Goal: Information Seeking & Learning: Learn about a topic

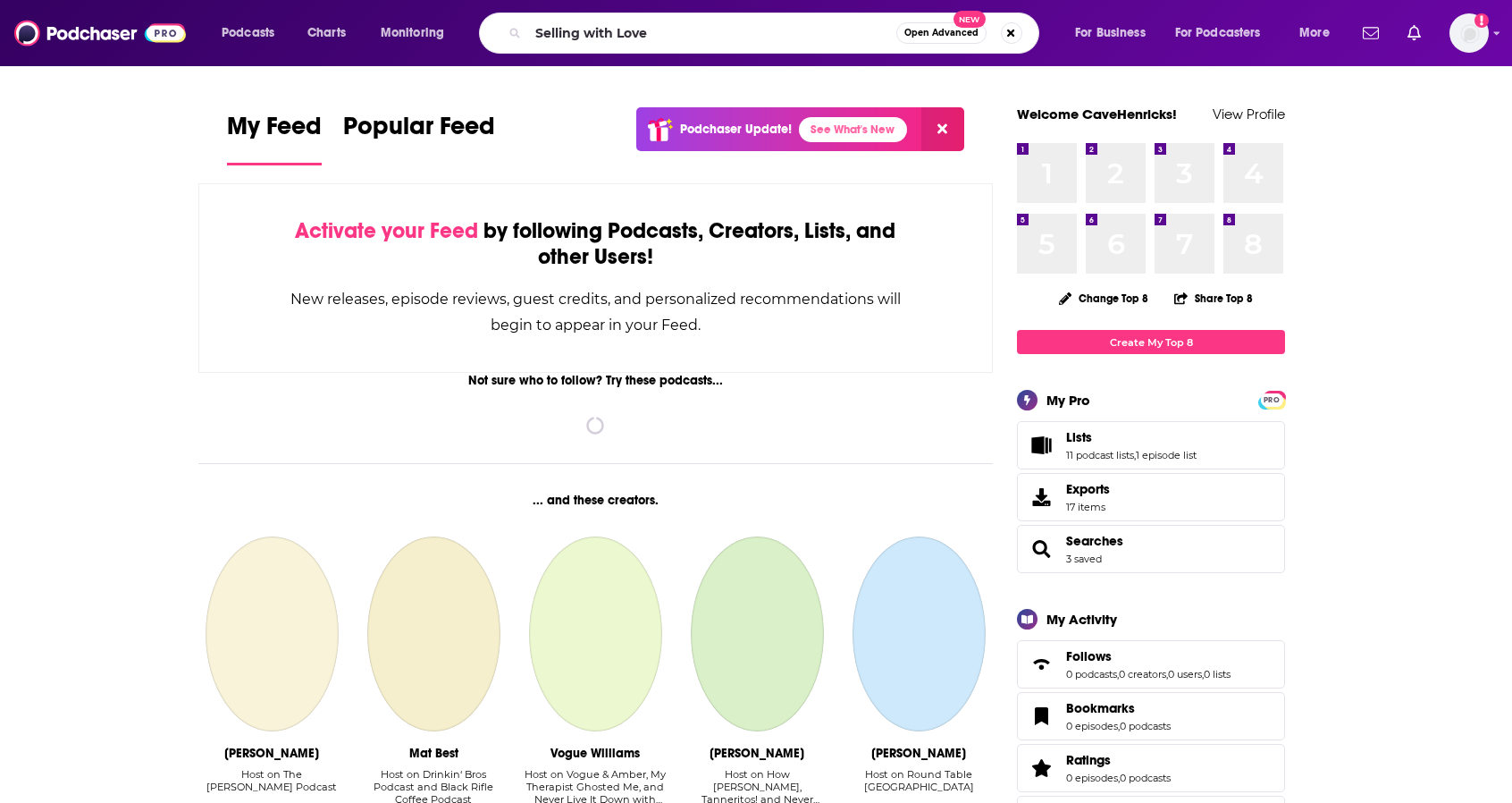
type input "Selling with Love"
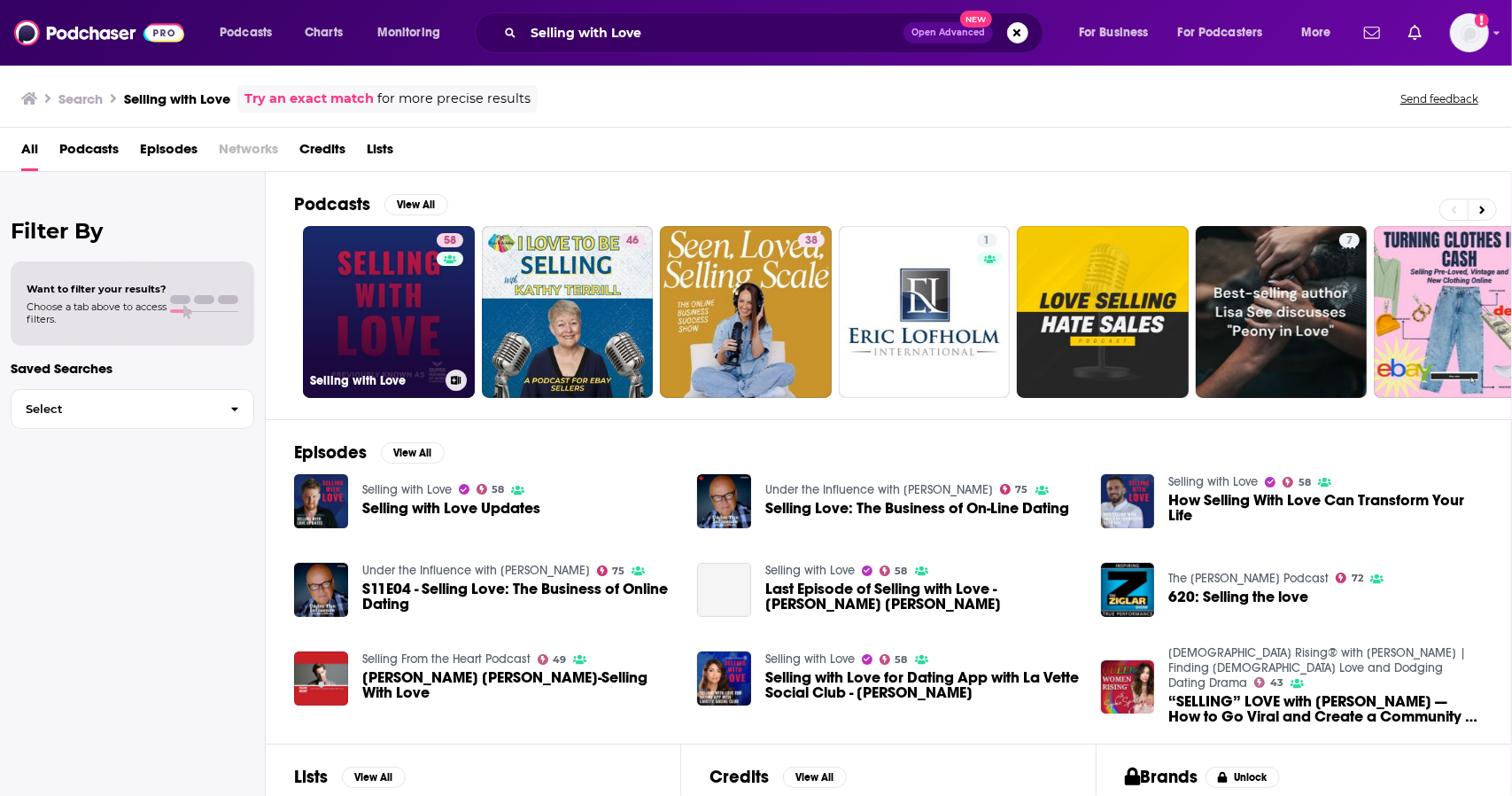
click at [391, 306] on link "58 Selling with Love" at bounding box center [388, 312] width 171 height 172
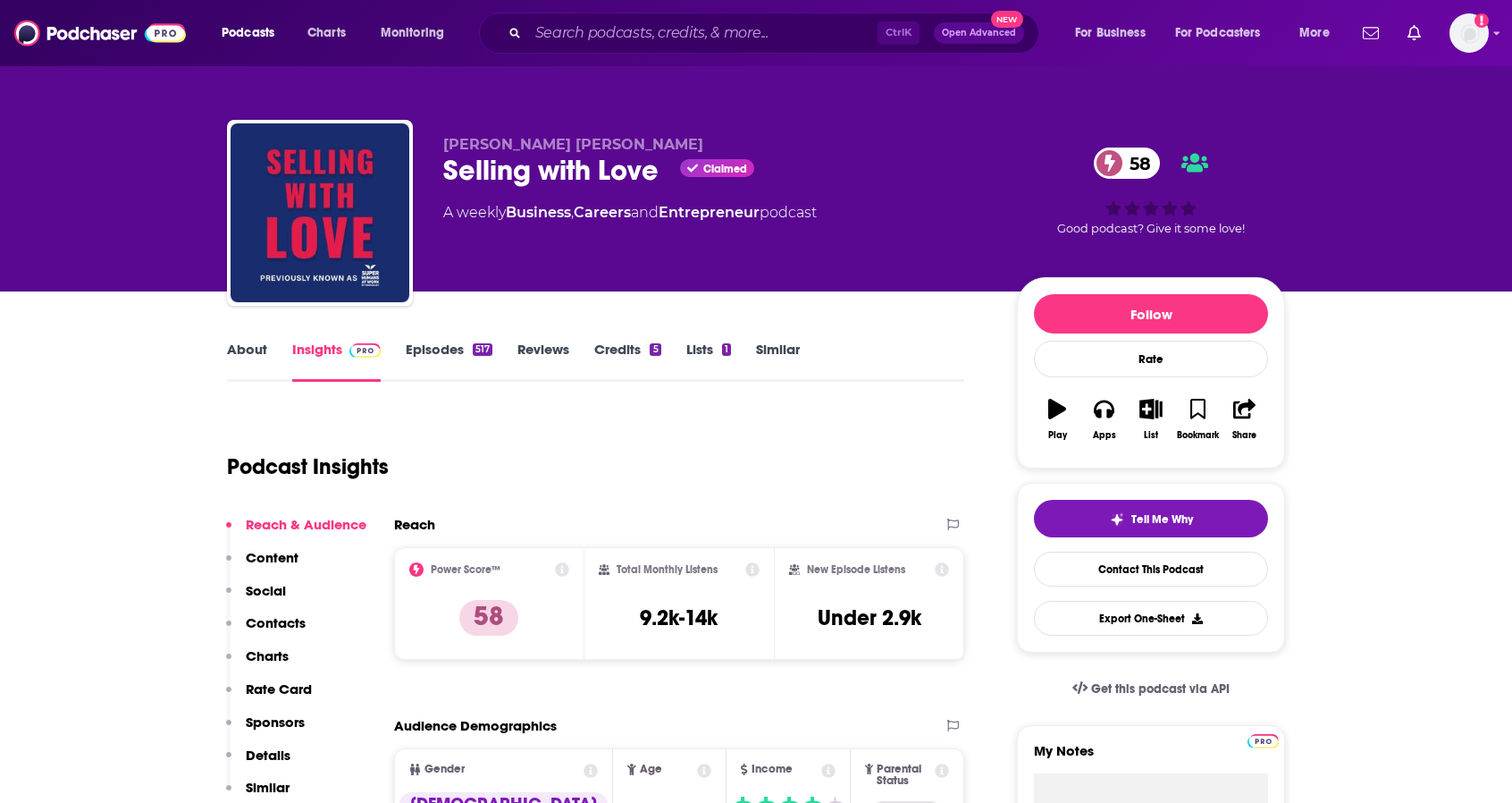
click at [245, 341] on link "About" at bounding box center [247, 361] width 40 height 41
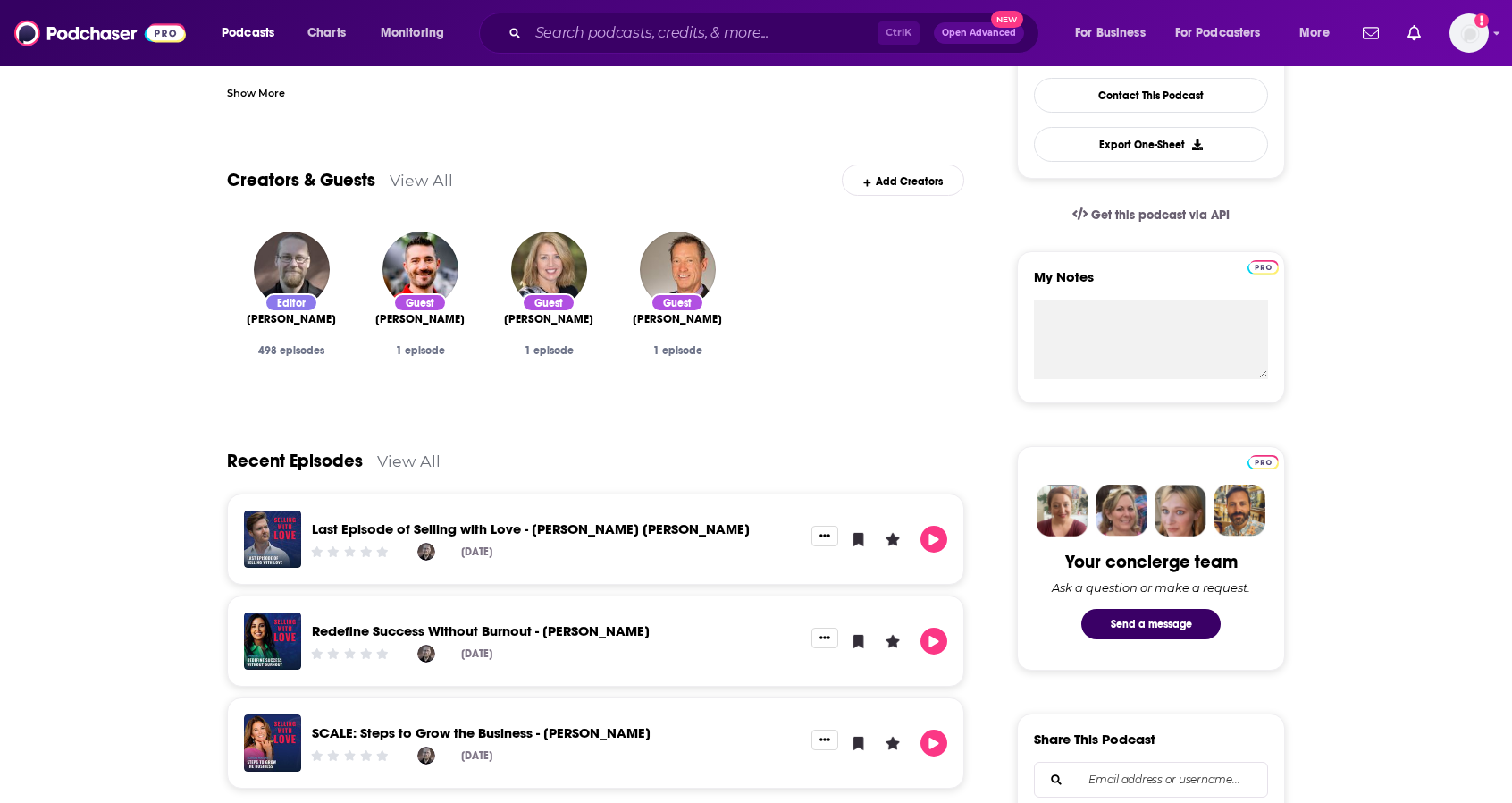
scroll to position [478, 0]
